Goal: Information Seeking & Learning: Learn about a topic

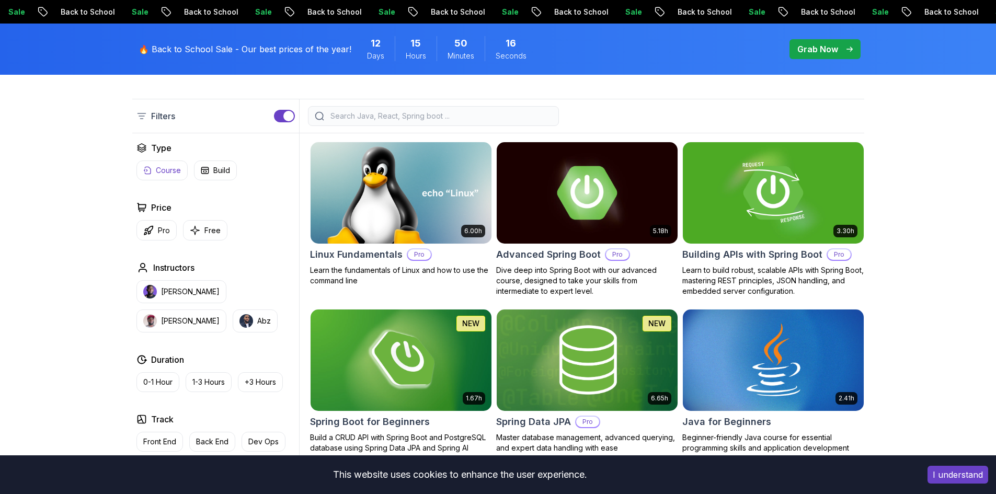
click at [160, 170] on p "Course" at bounding box center [168, 170] width 25 height 10
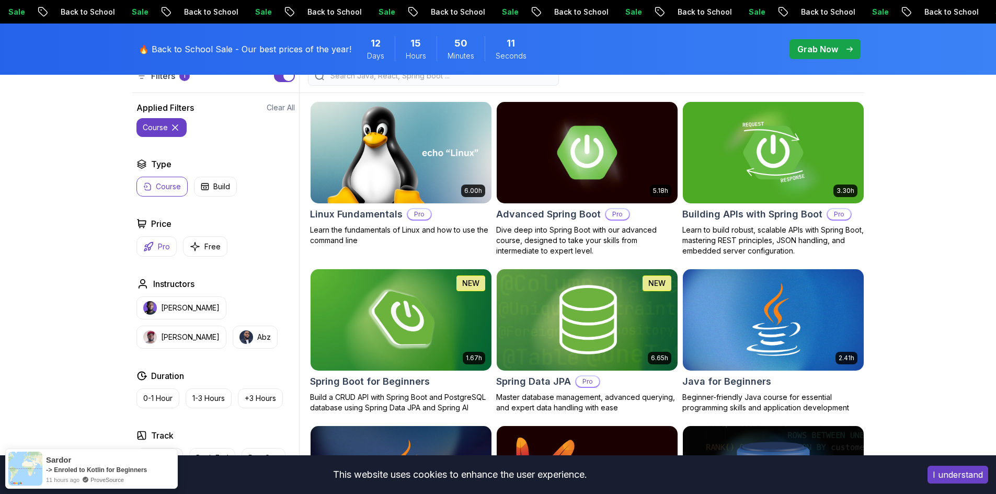
scroll to position [366, 0]
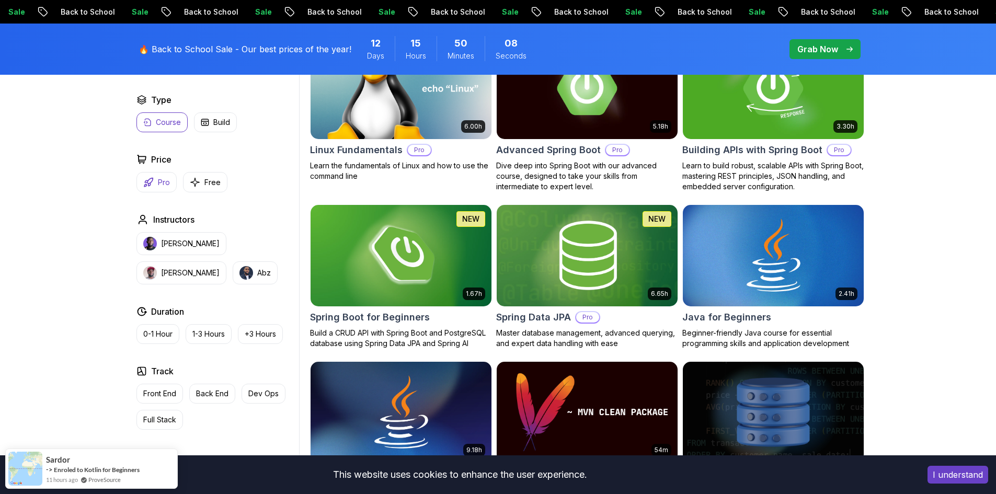
click at [152, 183] on icon "button" at bounding box center [148, 182] width 10 height 10
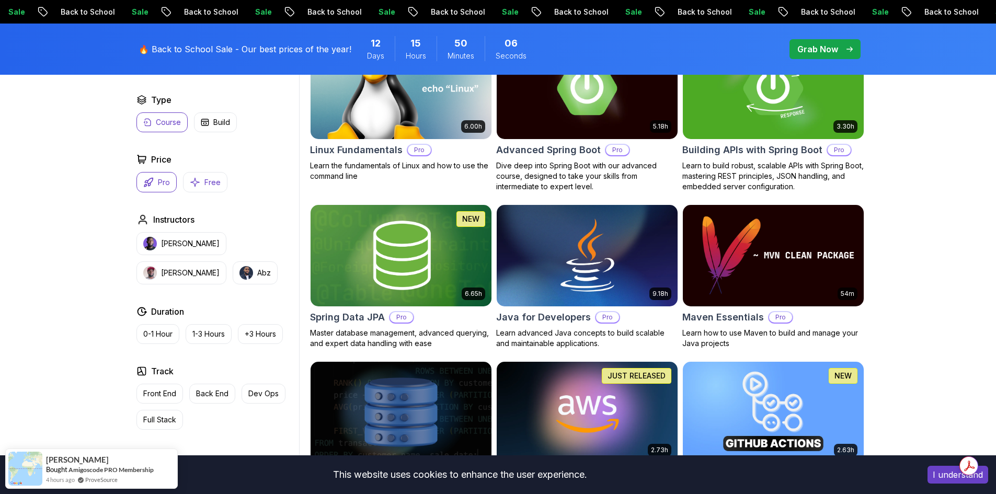
click at [206, 185] on p "Free" at bounding box center [212, 182] width 16 height 10
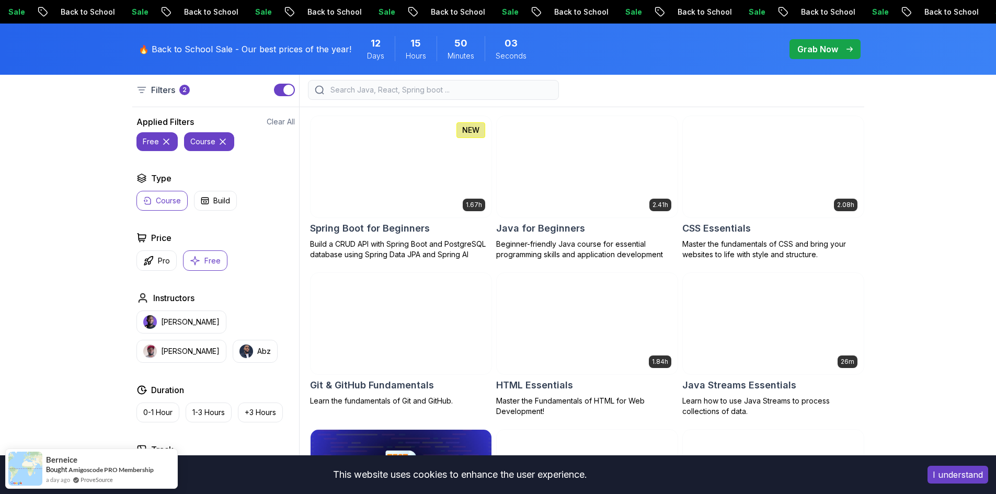
scroll to position [314, 0]
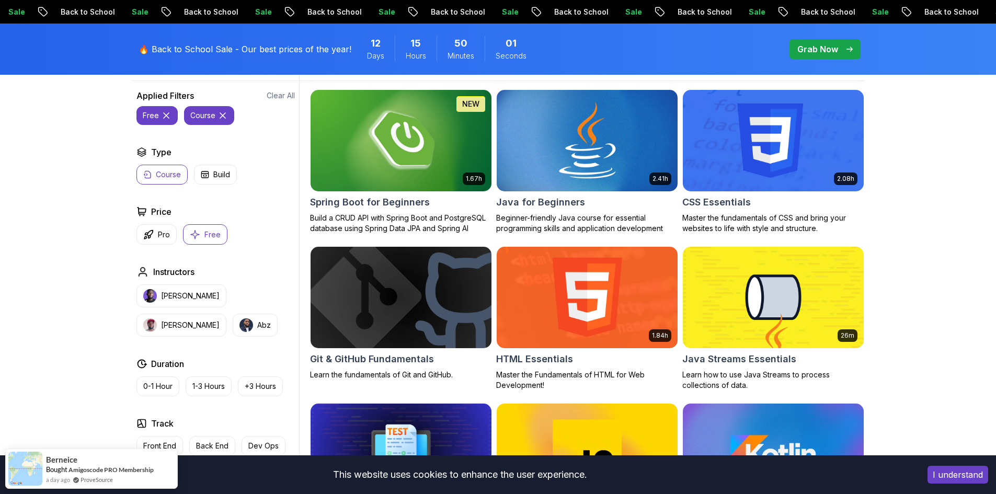
drag, startPoint x: 648, startPoint y: 164, endPoint x: 637, endPoint y: 166, distance: 11.6
click at [164, 238] on p "Pro" at bounding box center [164, 234] width 12 height 10
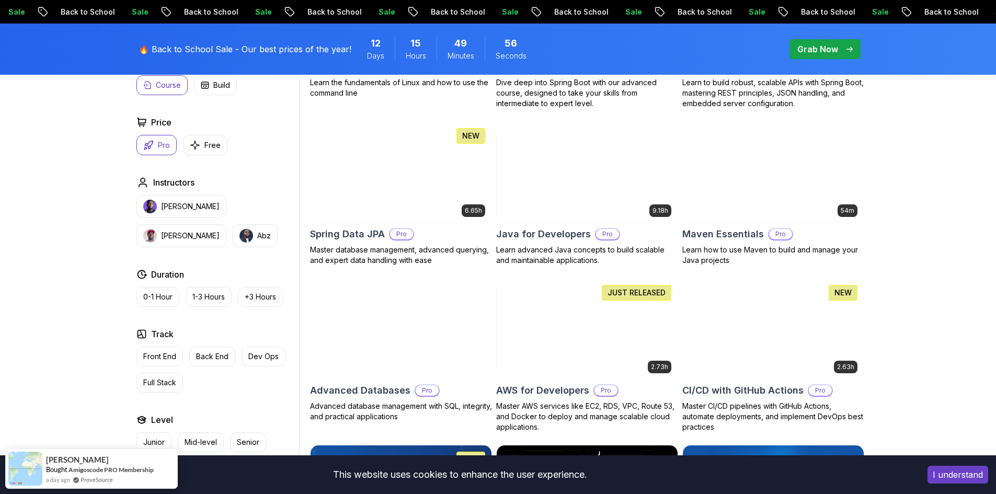
scroll to position [470, 0]
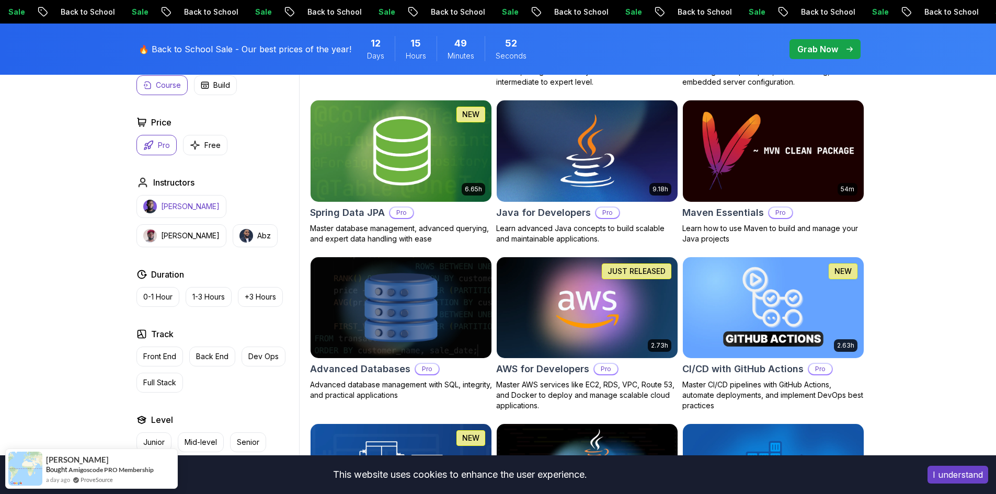
click at [181, 208] on p "[PERSON_NAME]" at bounding box center [190, 206] width 59 height 10
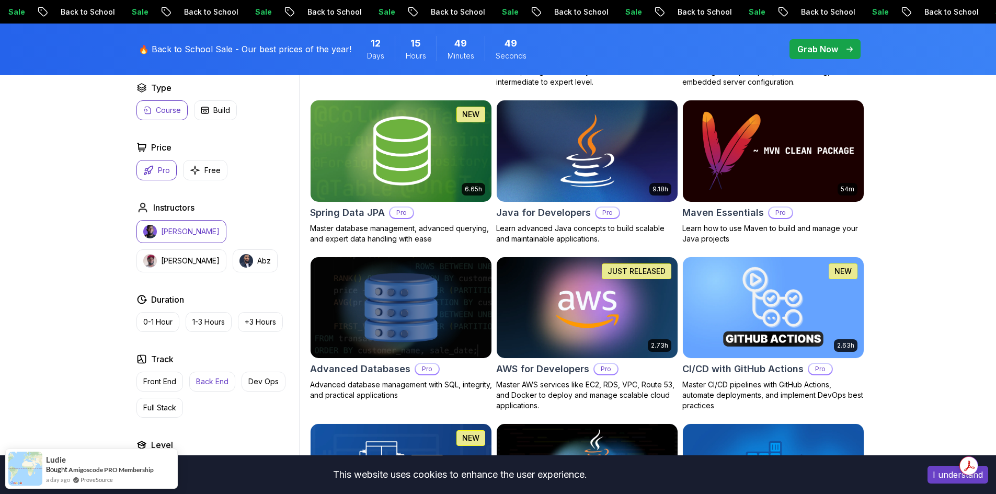
click at [220, 376] on p "Back End" at bounding box center [212, 381] width 32 height 10
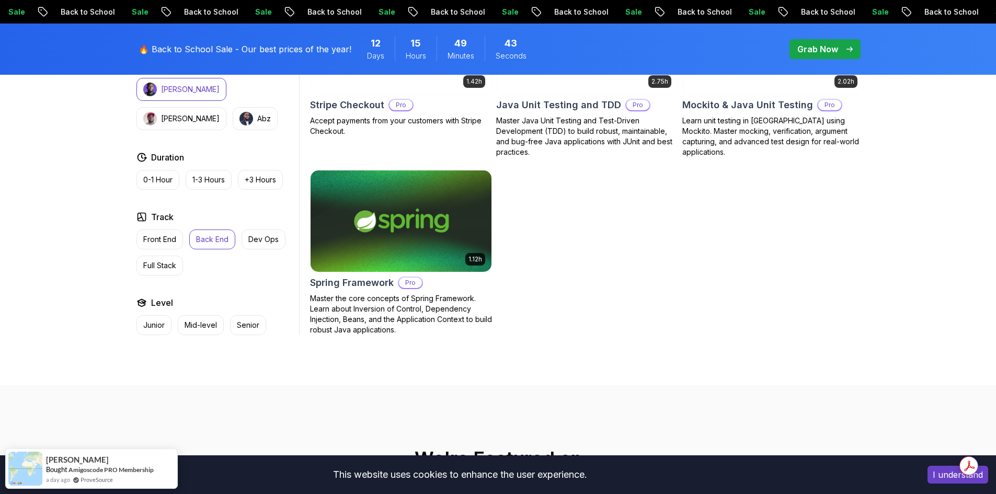
scroll to position [941, 0]
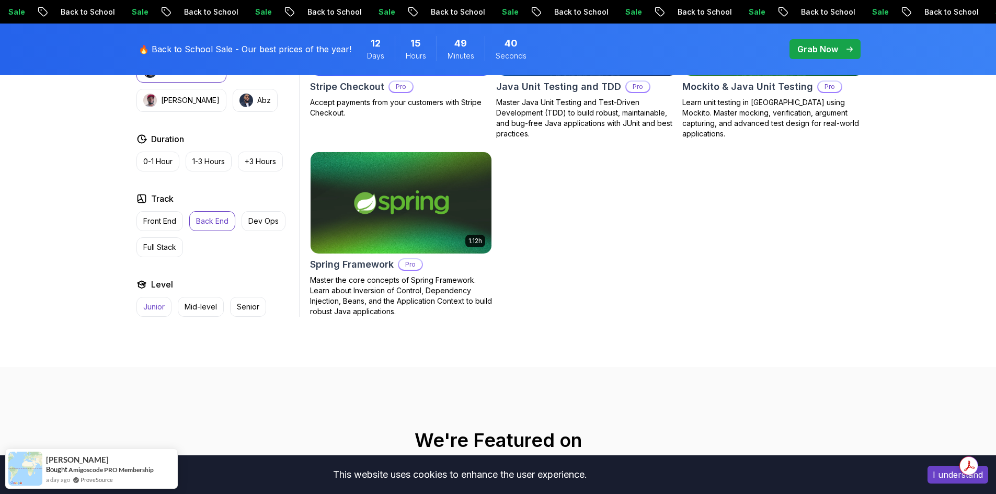
click at [139, 308] on button "Junior" at bounding box center [153, 307] width 35 height 20
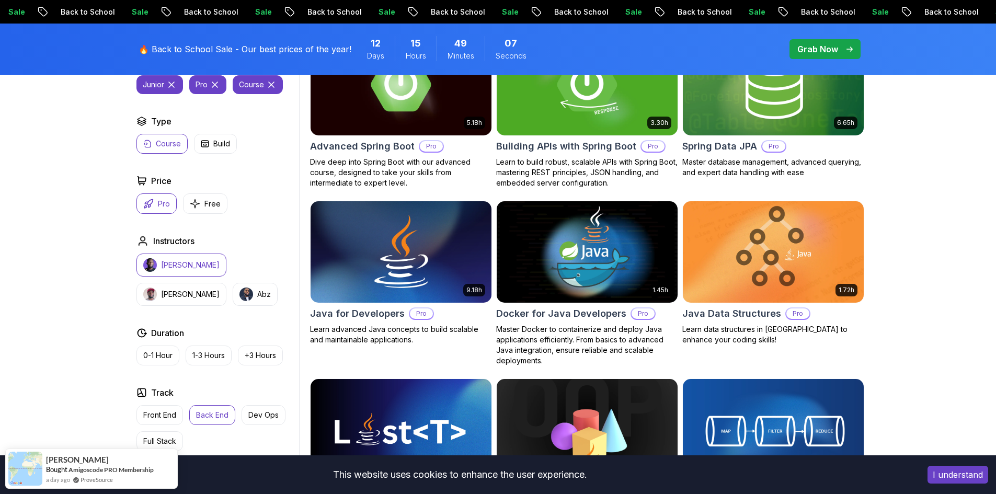
scroll to position [366, 0]
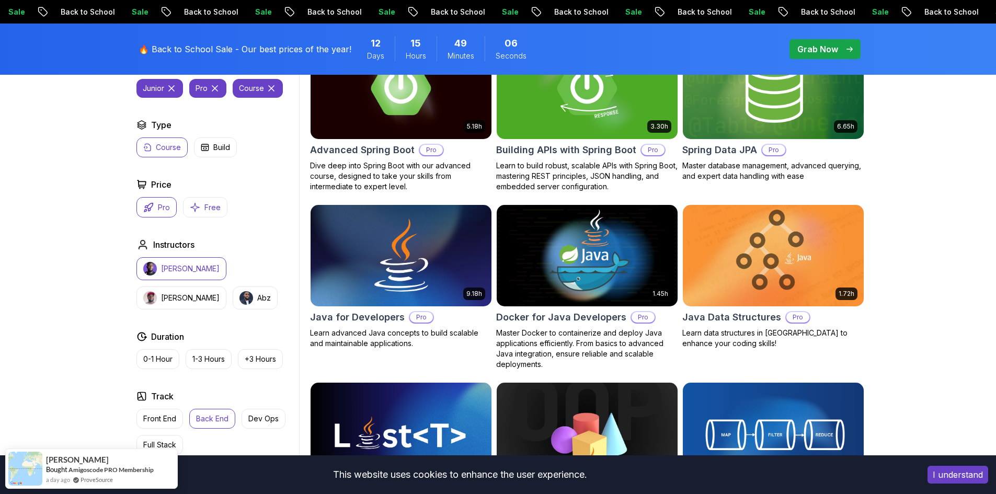
click at [199, 204] on icon "button" at bounding box center [195, 207] width 10 height 11
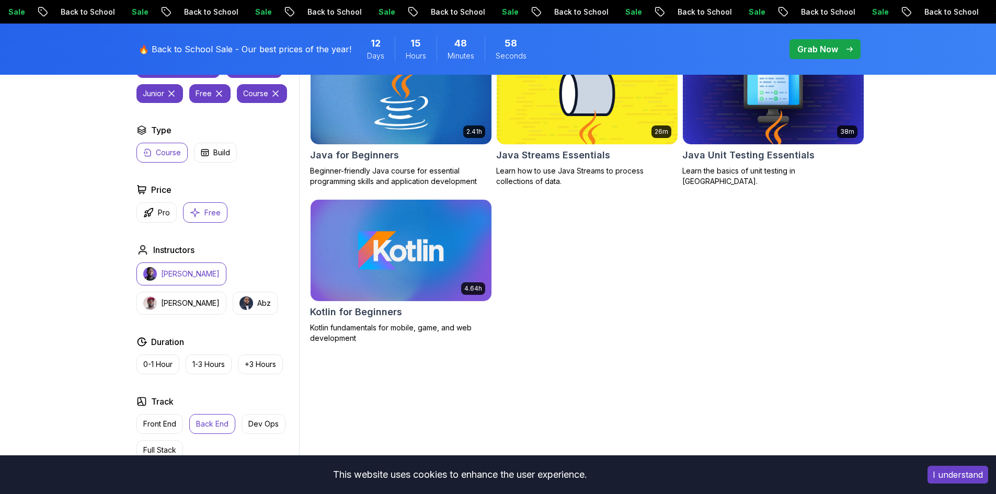
scroll to position [366, 0]
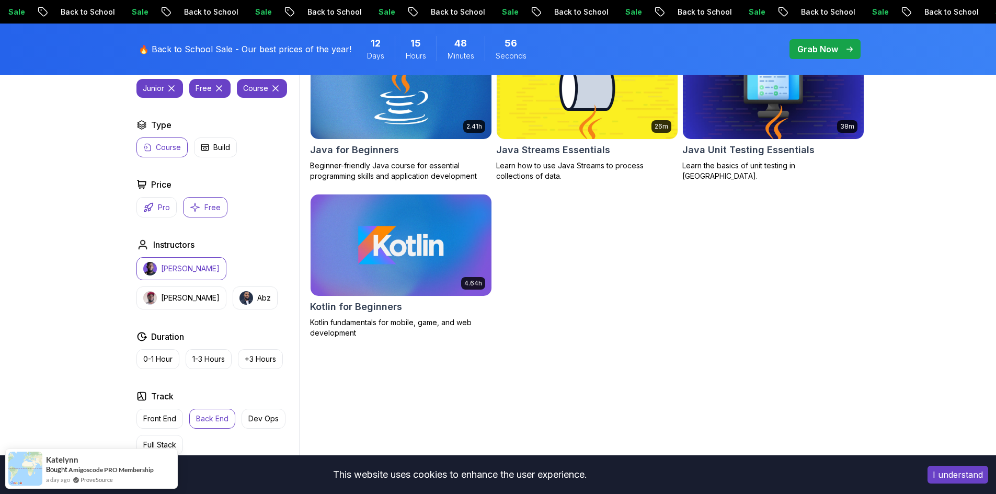
click at [158, 212] on p "Pro" at bounding box center [164, 207] width 12 height 10
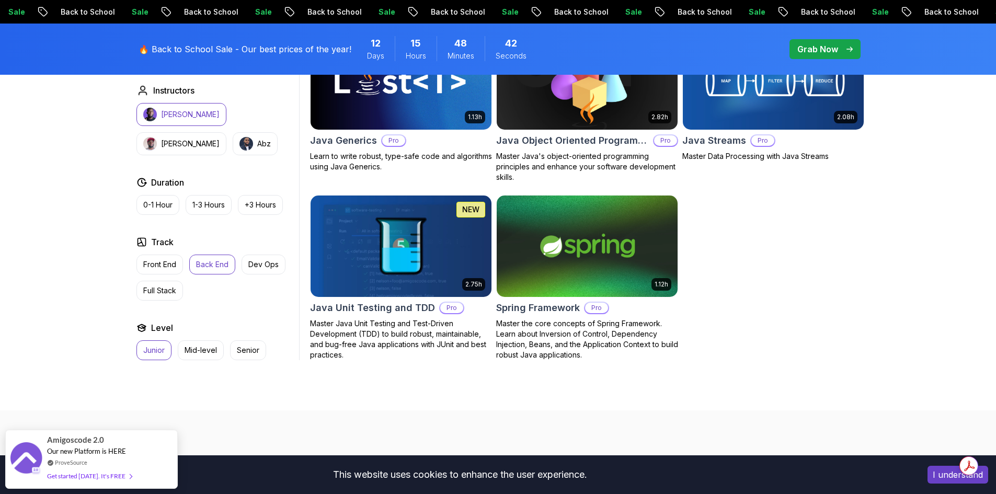
scroll to position [732, 0]
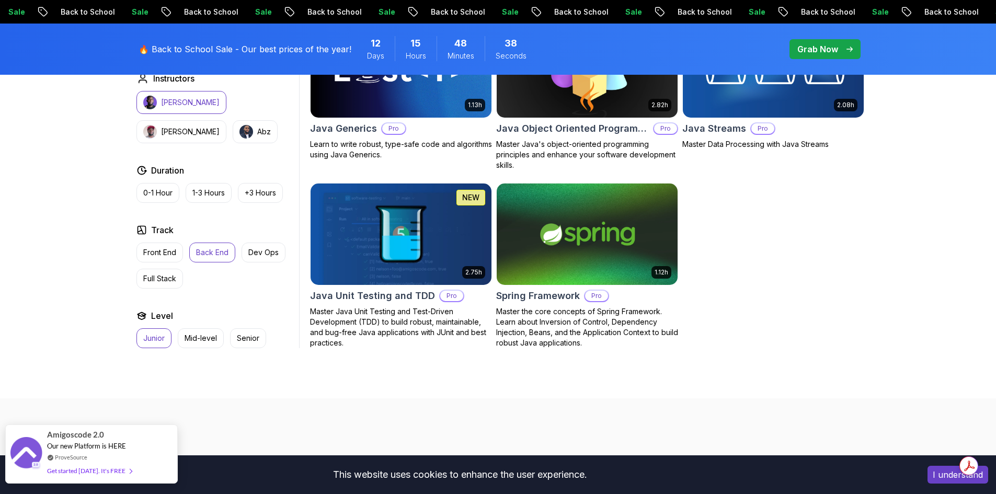
click at [106, 450] on div "Our new Platform is HERE" at bounding box center [89, 446] width 85 height 9
